Goal: Information Seeking & Learning: Find specific fact

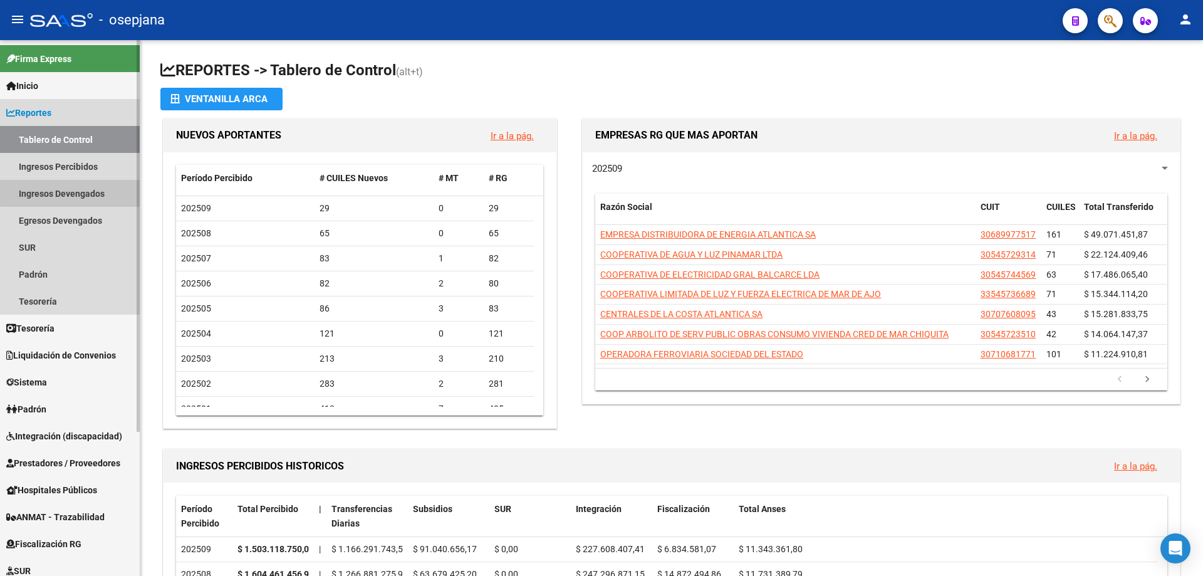
click at [86, 185] on link "Ingresos Devengados" at bounding box center [70, 193] width 140 height 27
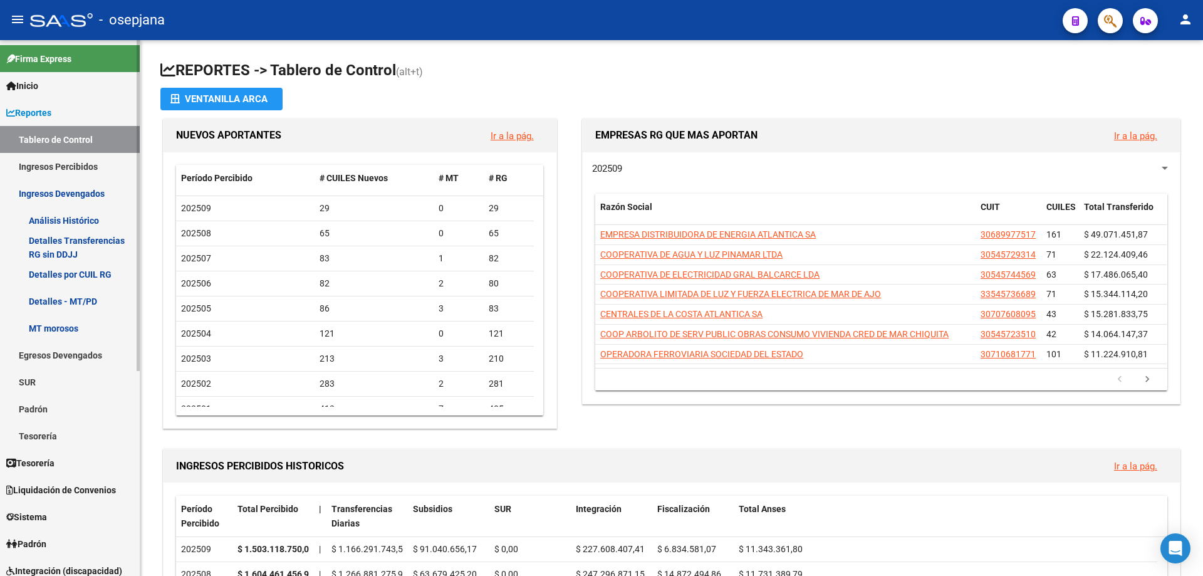
click at [91, 219] on link "Análisis Histórico" at bounding box center [70, 220] width 140 height 27
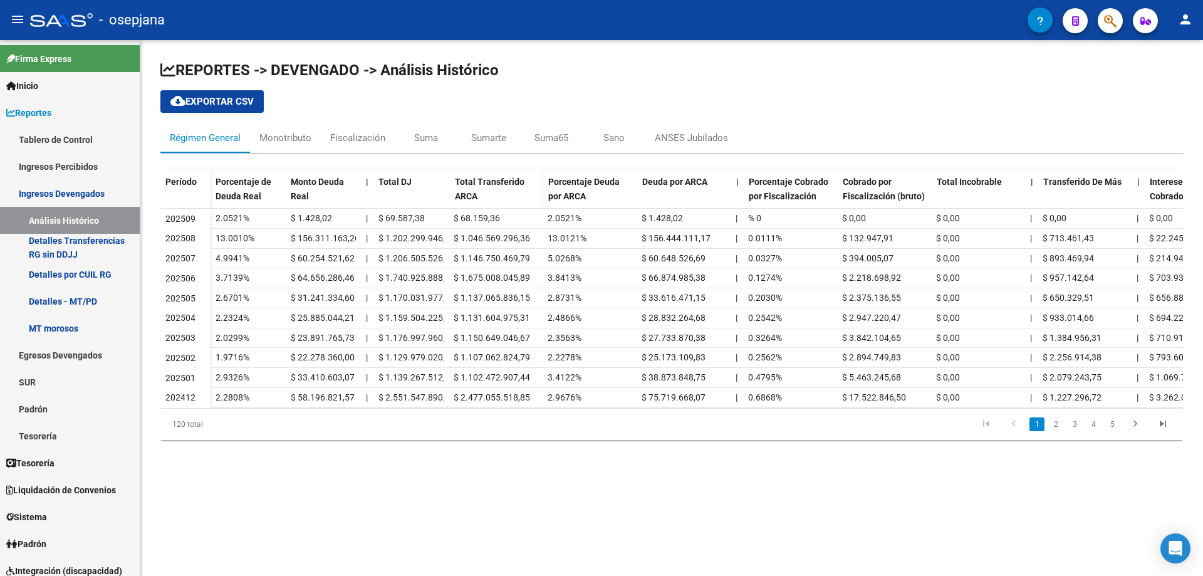
drag, startPoint x: 447, startPoint y: 182, endPoint x: 457, endPoint y: 183, distance: 10.1
click at [457, 183] on div "Porcentaje de Deuda Real Monto Deuda Real | Total DJ Total Transferido ARCA Por…" at bounding box center [836, 195] width 1253 height 53
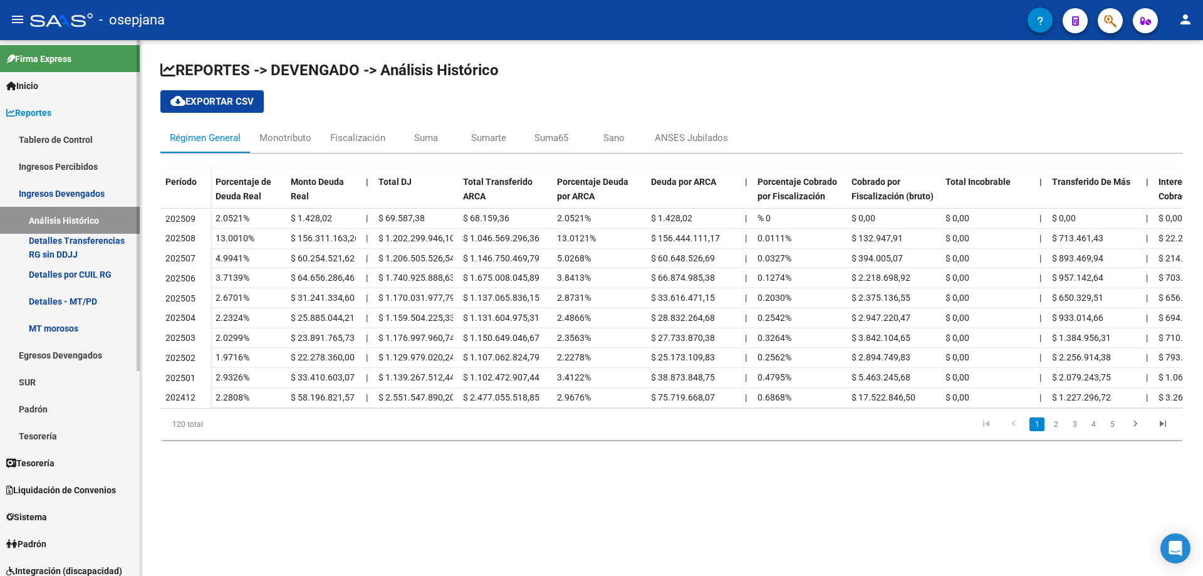
click at [86, 170] on link "Ingresos Percibidos" at bounding box center [70, 166] width 140 height 27
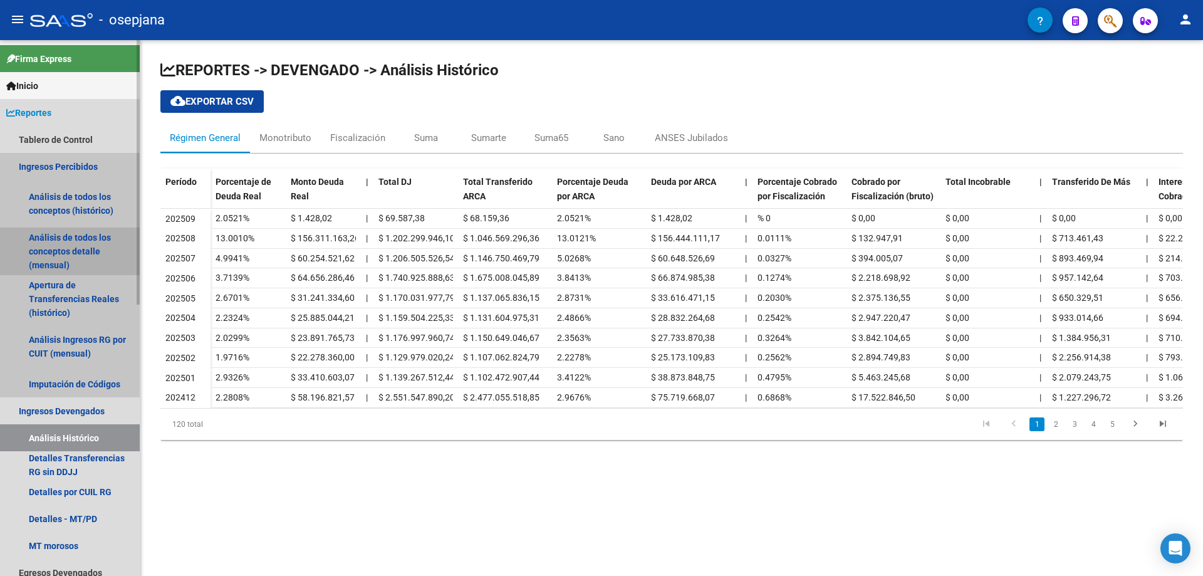
click at [74, 256] on link "Análisis de todos los conceptos detalle (mensual)" at bounding box center [70, 251] width 140 height 48
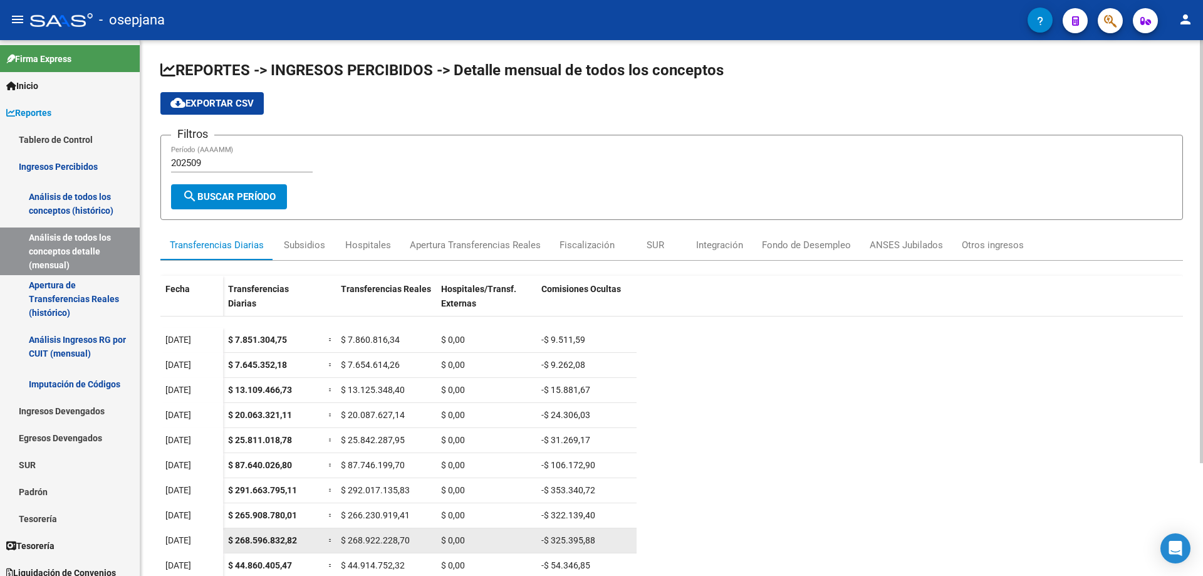
scroll to position [143, 0]
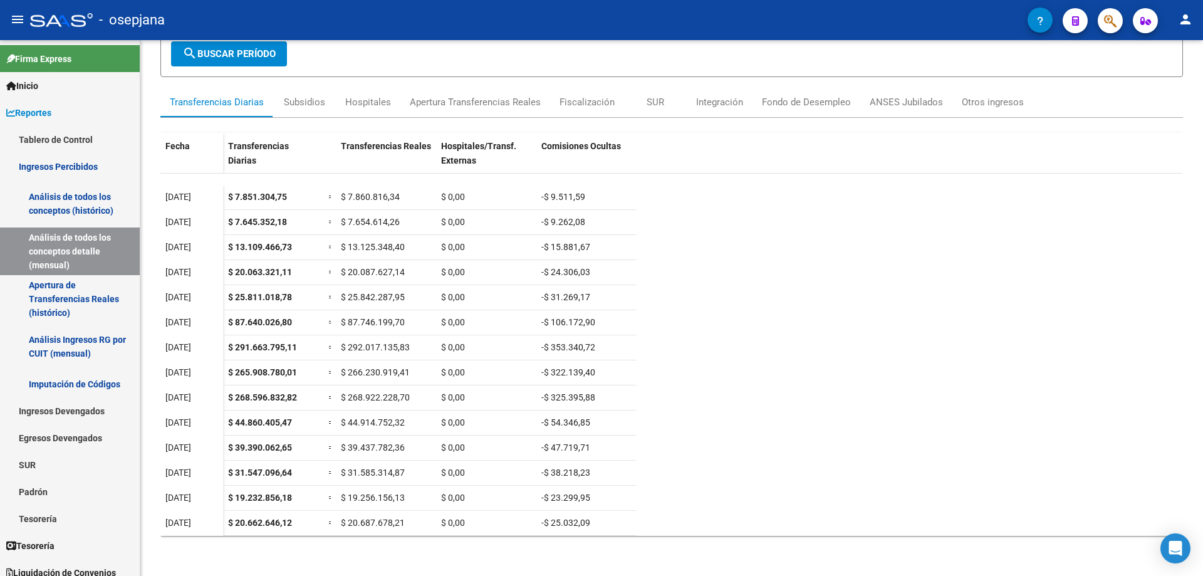
click at [1114, 26] on icon "button" at bounding box center [1110, 21] width 13 height 14
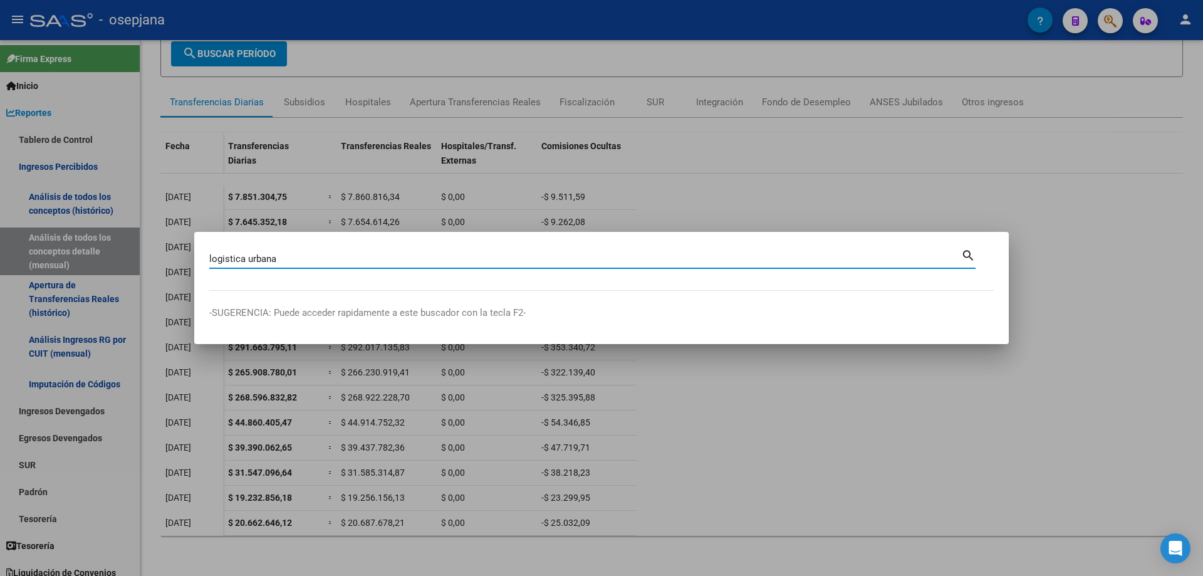
type input "logistica urbana"
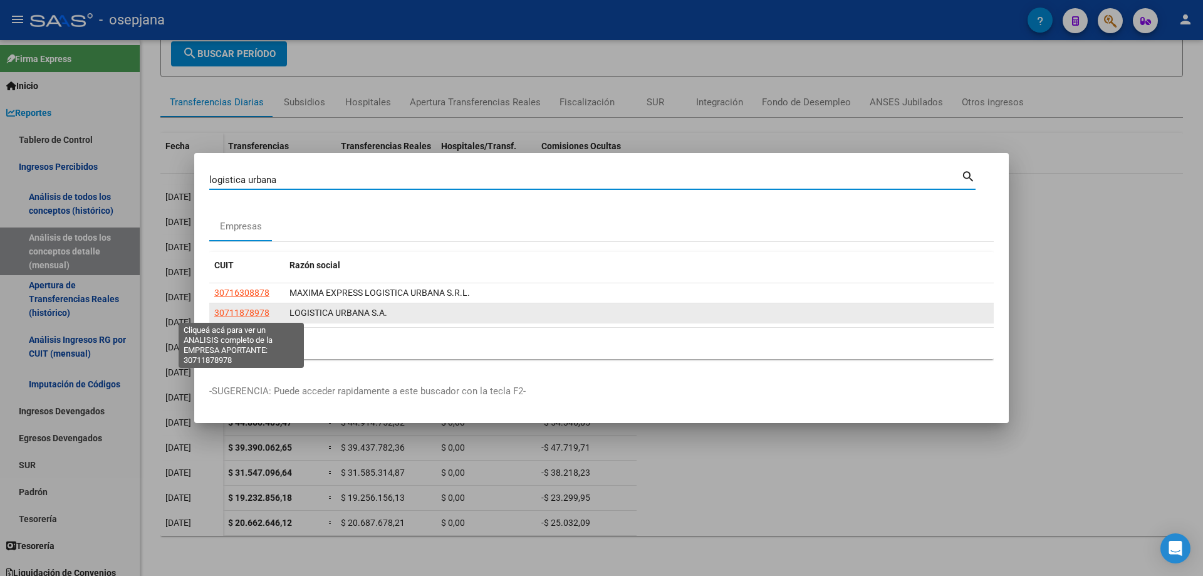
click at [251, 309] on span "30711878978" at bounding box center [241, 313] width 55 height 10
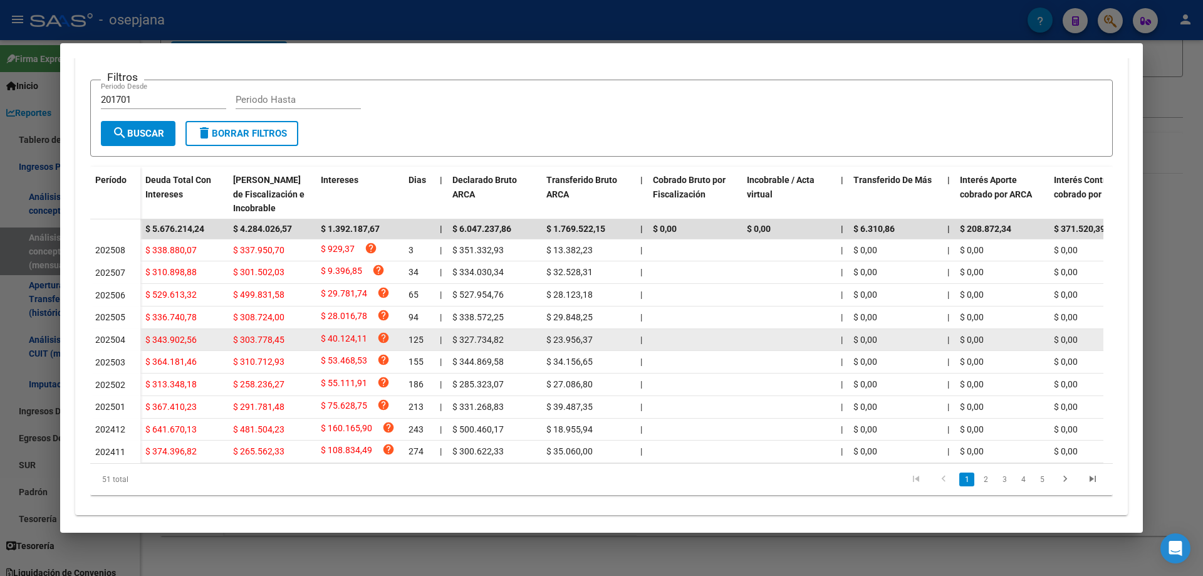
scroll to position [278, 0]
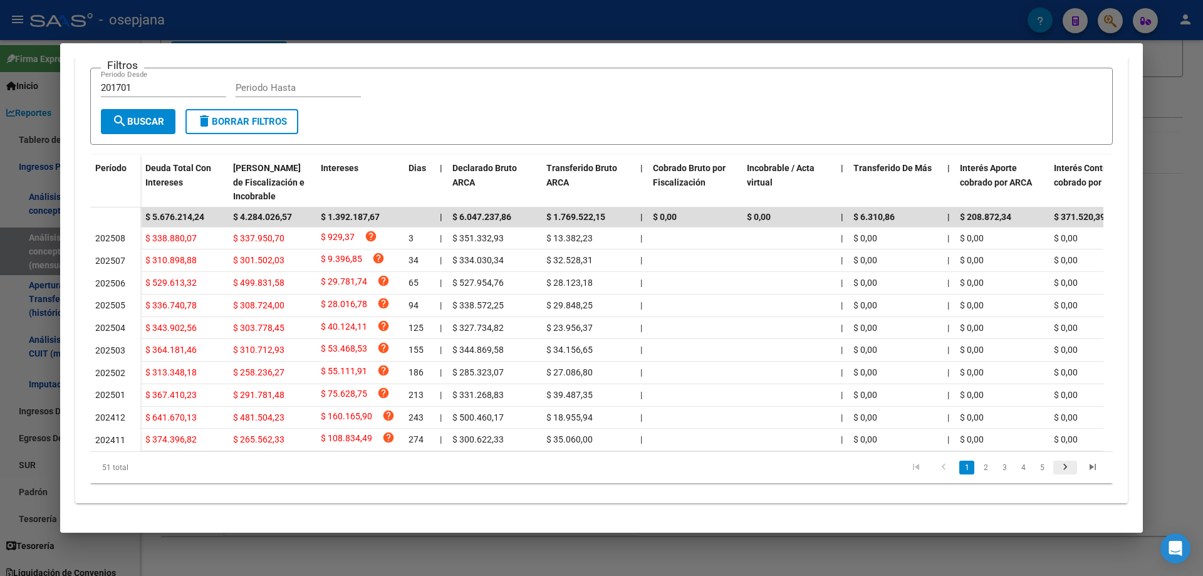
click at [1059, 468] on icon "go to next page" at bounding box center [1065, 468] width 16 height 15
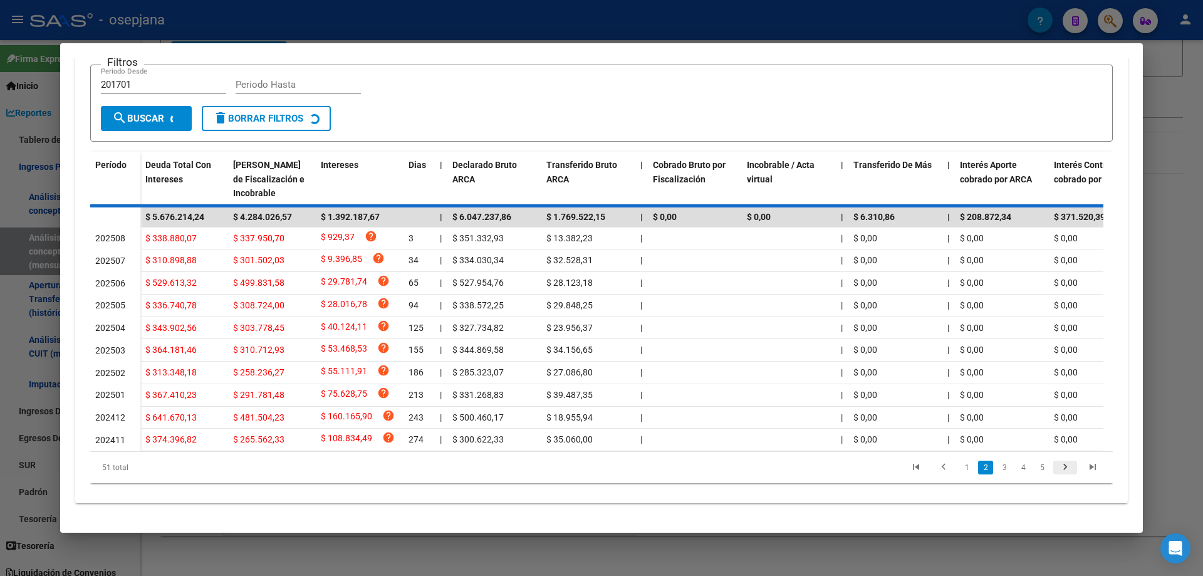
scroll to position [269, 0]
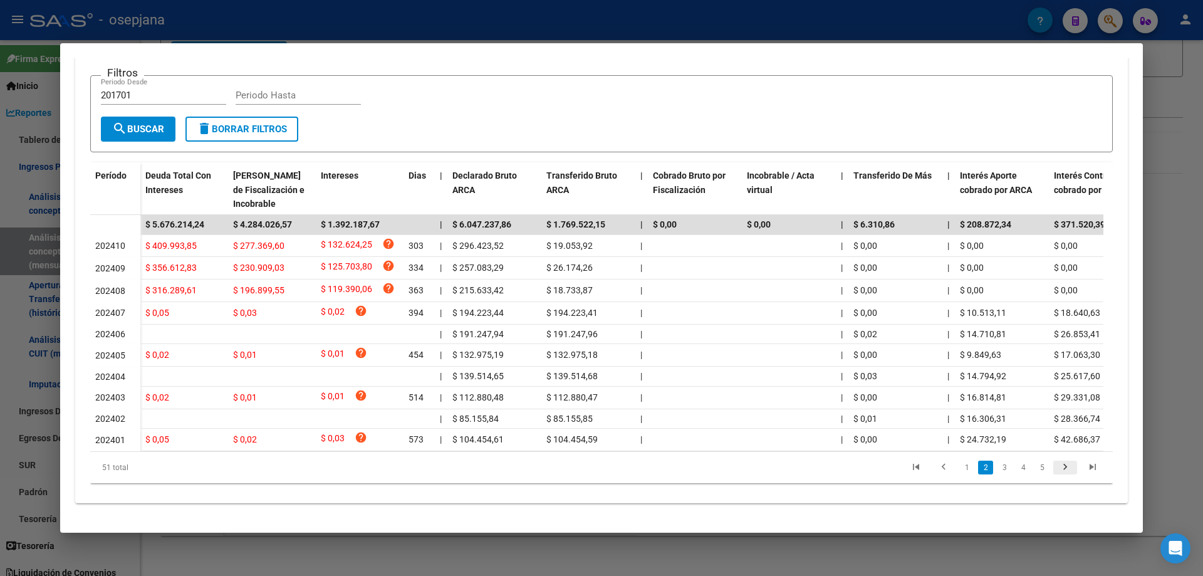
click at [1059, 468] on icon "go to next page" at bounding box center [1065, 468] width 16 height 15
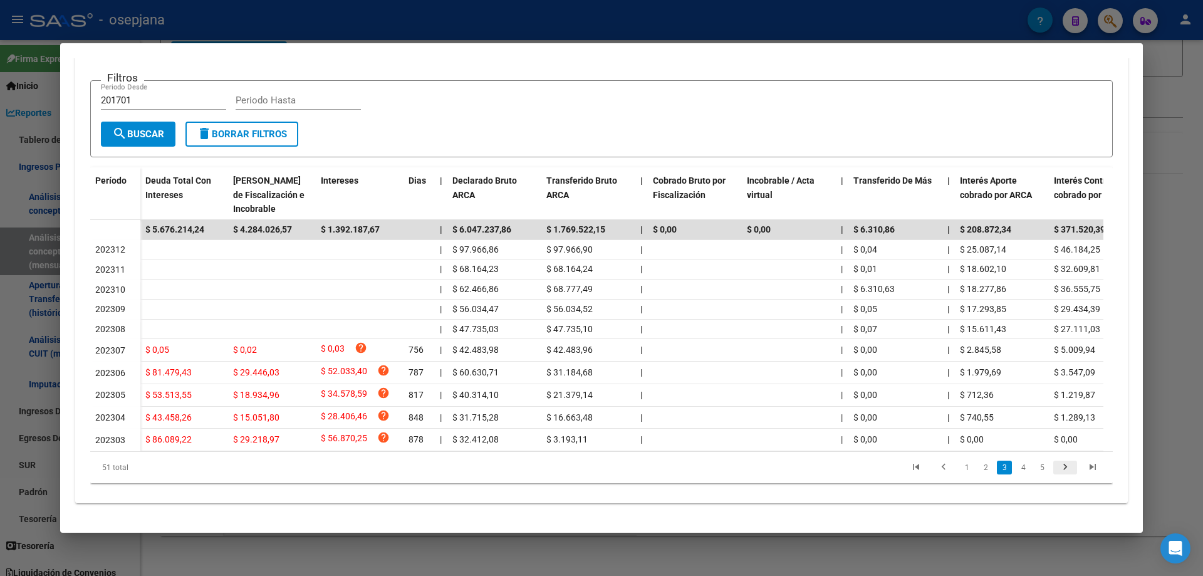
click at [1059, 468] on icon "go to next page" at bounding box center [1065, 468] width 16 height 15
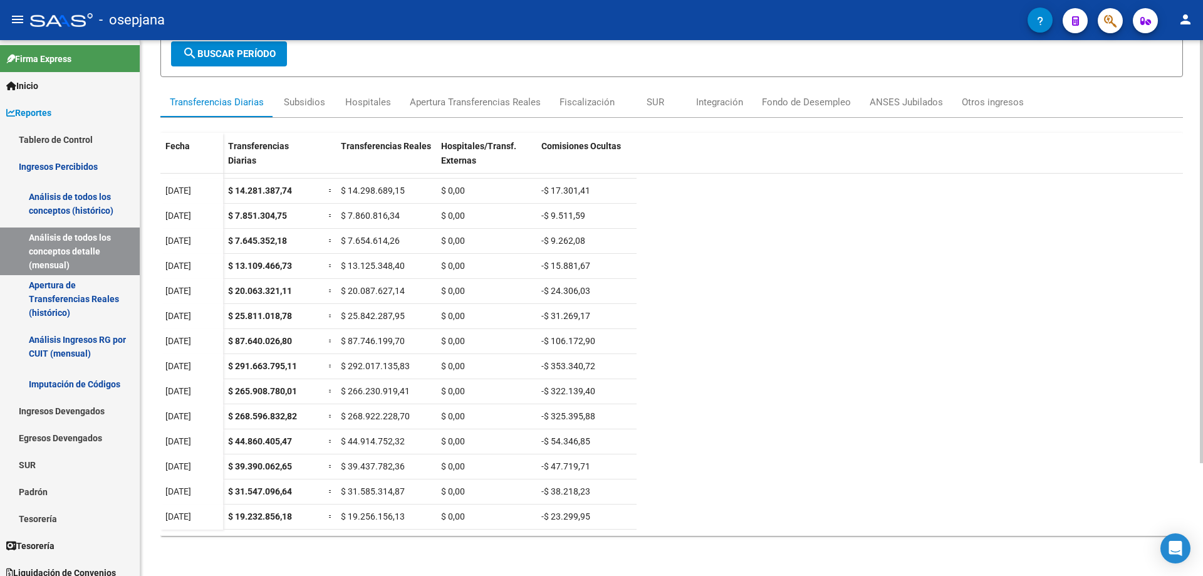
scroll to position [0, 0]
